Goal: Navigation & Orientation: Go to known website

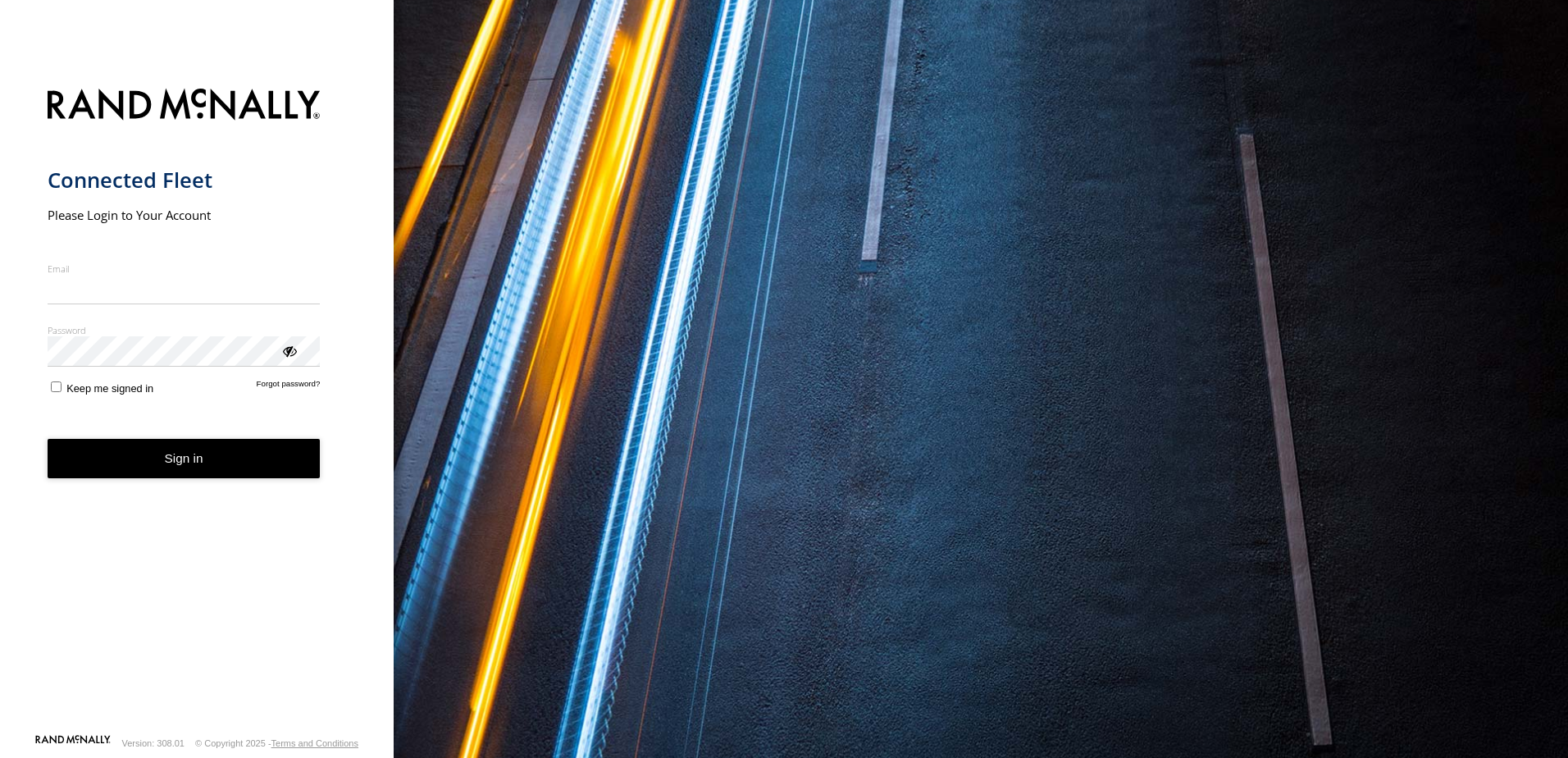
click at [57, 290] on input "Email" at bounding box center [184, 289] width 273 height 30
type input "**********"
click at [175, 458] on button "Sign in" at bounding box center [184, 459] width 273 height 40
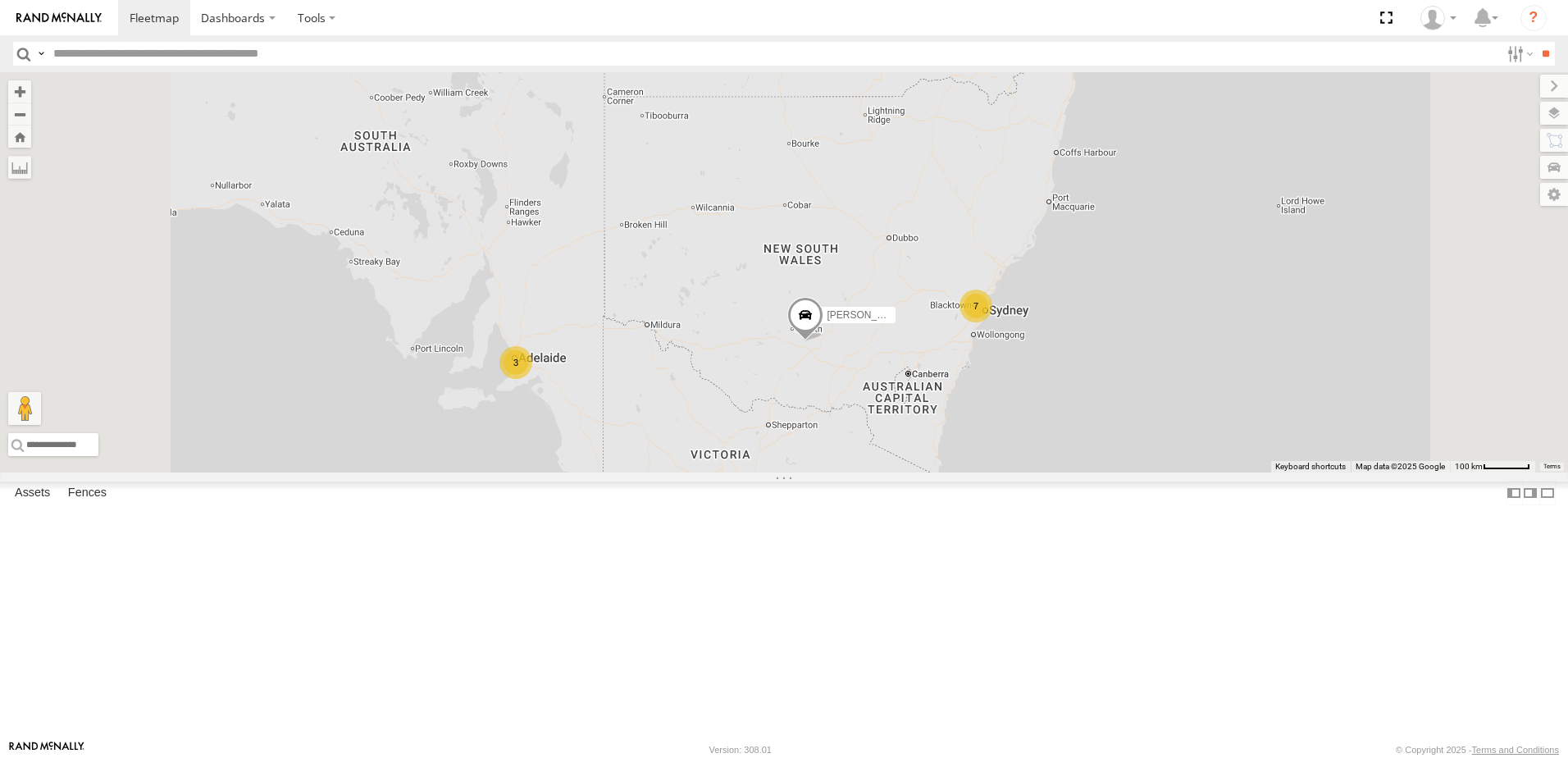
scroll to position [328, 0]
